Goal: Find contact information: Find contact information

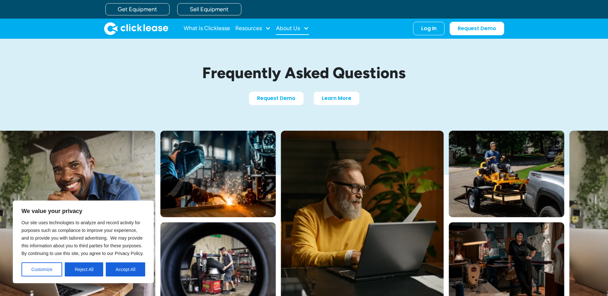
click at [294, 28] on div "About Us" at bounding box center [288, 28] width 24 height 0
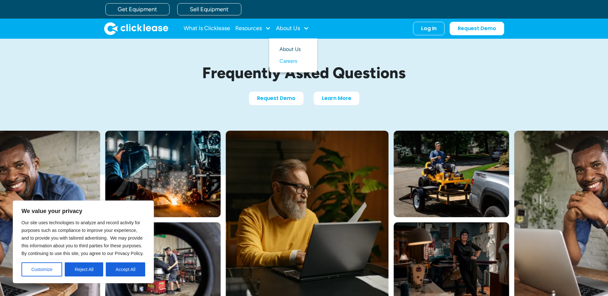
click at [299, 50] on link "About Us" at bounding box center [294, 50] width 28 height 12
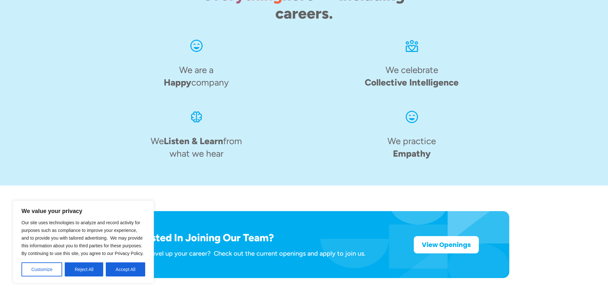
scroll to position [994, 0]
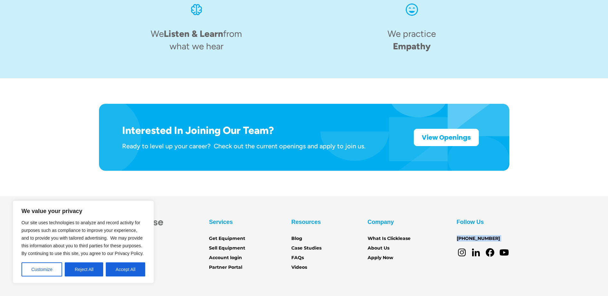
drag, startPoint x: 454, startPoint y: 213, endPoint x: 496, endPoint y: 214, distance: 42.3
click at [496, 217] on div "Services Get Equipment Sell Equipment Account login Partner Portal Resources Bl…" at bounding box center [304, 244] width 411 height 55
copy div "[PHONE_NUMBER]"
